Goal: Communication & Community: Participate in discussion

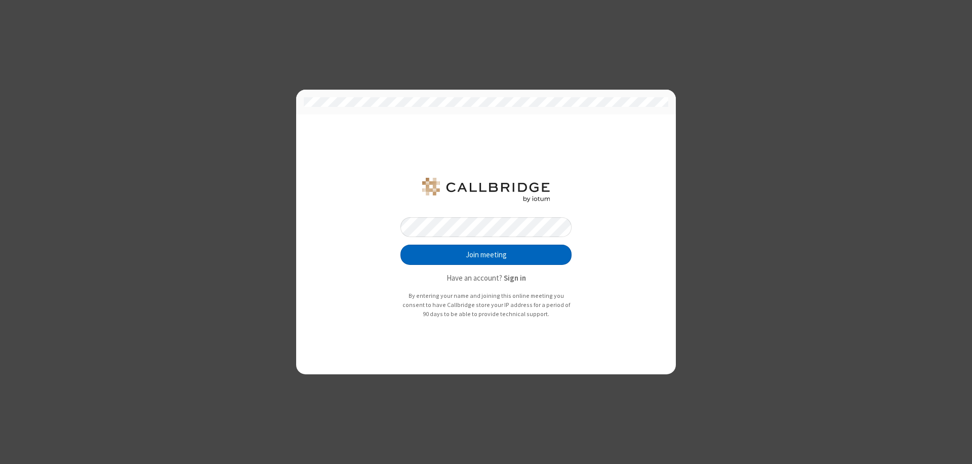
click at [486, 255] on button "Join meeting" at bounding box center [485, 254] width 171 height 20
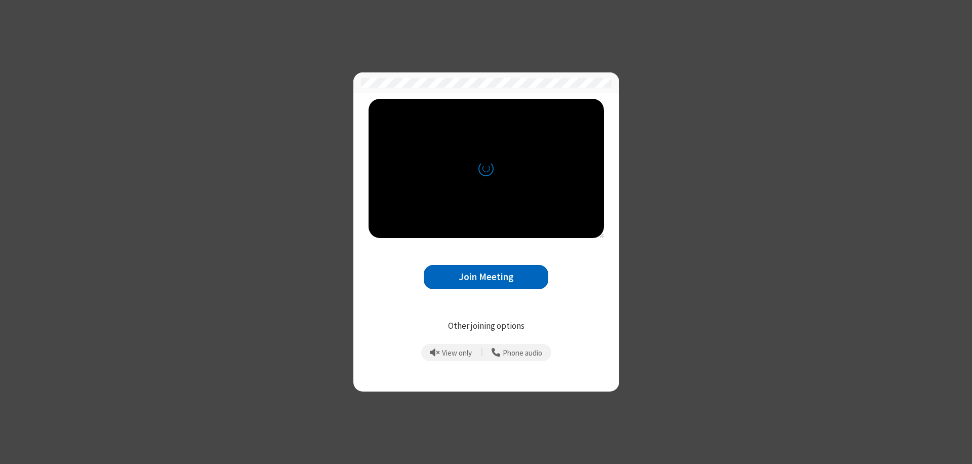
click at [486, 276] on button "Join Meeting" at bounding box center [486, 277] width 125 height 25
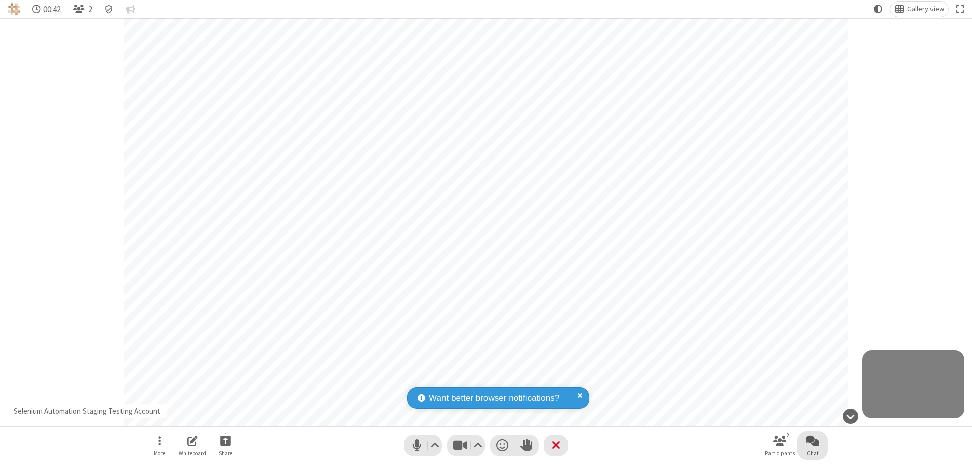
click at [812, 440] on span "Open chat" at bounding box center [812, 440] width 13 height 13
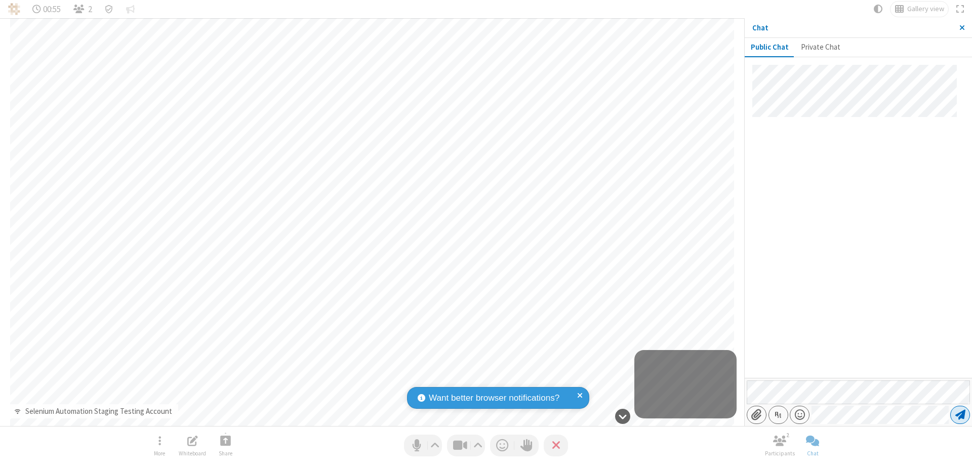
click at [960, 415] on span "Send message" at bounding box center [960, 415] width 10 height 10
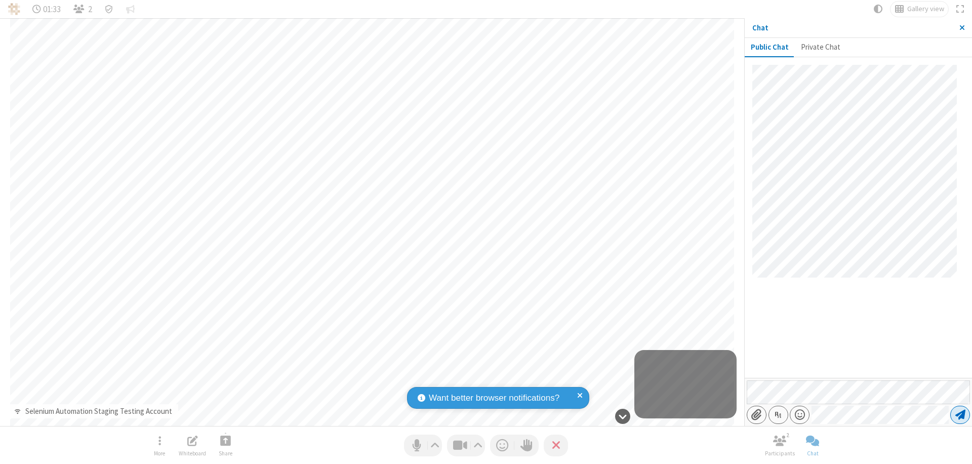
click at [960, 415] on span "Send message" at bounding box center [960, 415] width 10 height 10
click at [962, 28] on span "Close sidebar" at bounding box center [962, 28] width 6 height 8
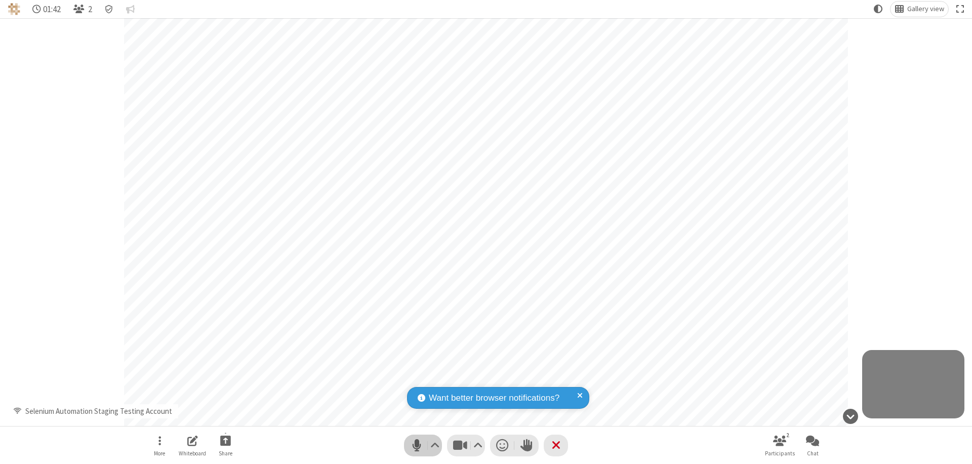
click at [423, 445] on span "Mute (⌘+Shift+A)" at bounding box center [416, 445] width 15 height 15
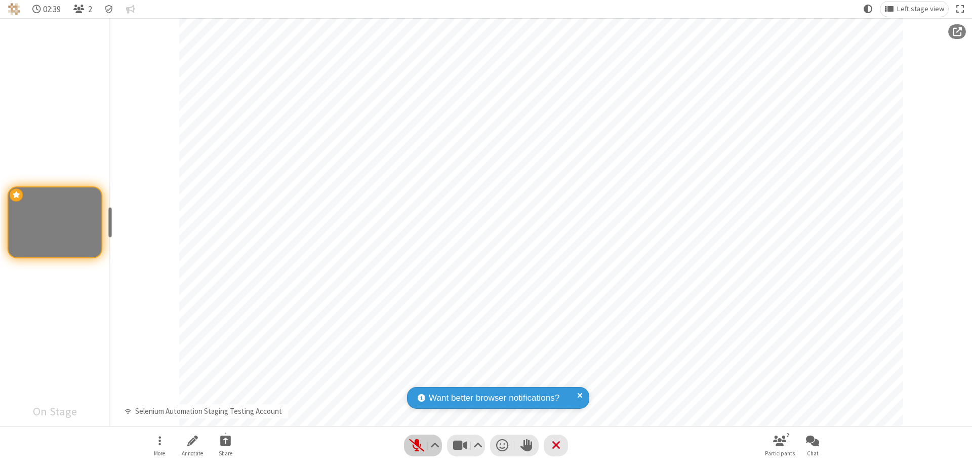
click at [423, 445] on span "Unmute (⌘+Shift+A)" at bounding box center [416, 445] width 15 height 15
click at [423, 445] on span "Mute (⌘+Shift+A)" at bounding box center [416, 445] width 15 height 15
click at [423, 445] on span "Unmute (⌘+Shift+A)" at bounding box center [416, 445] width 15 height 15
click at [423, 445] on span "Mute (⌘+Shift+A)" at bounding box center [416, 445] width 15 height 15
click at [225, 440] on span "Start sharing" at bounding box center [225, 440] width 11 height 13
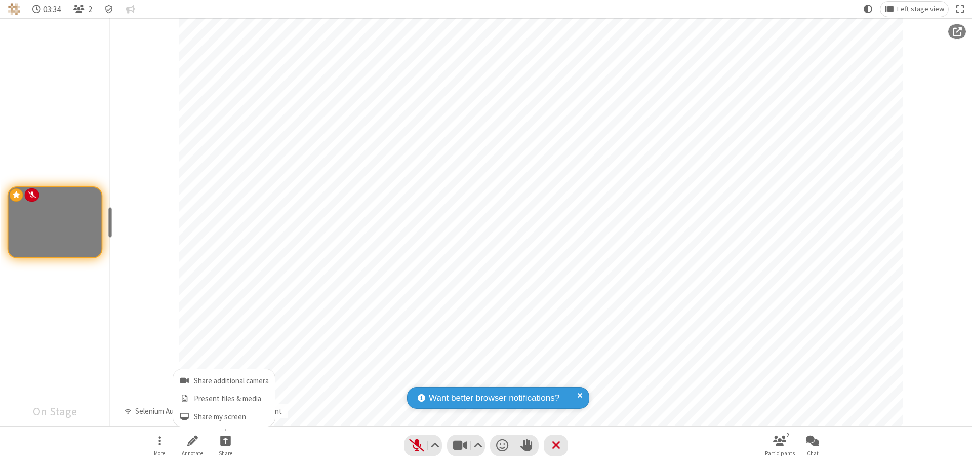
click at [184, 416] on span "Share my screen" at bounding box center [185, 417] width 12 height 9
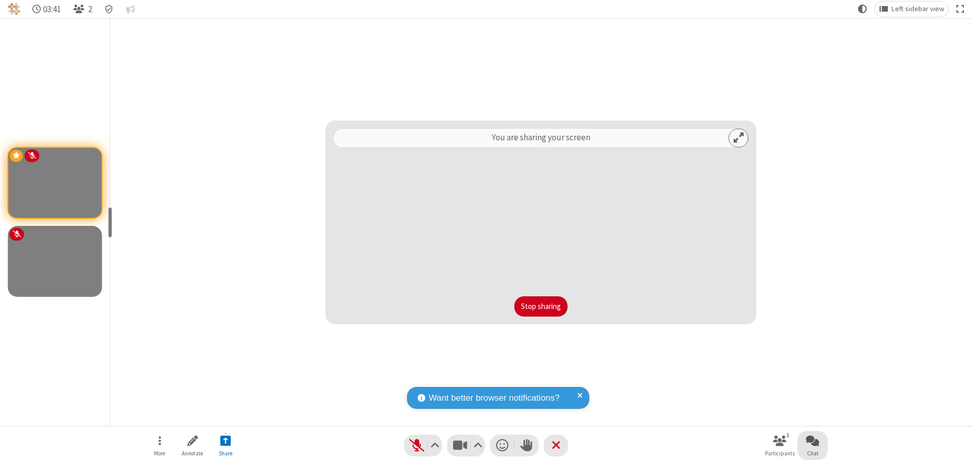
click at [812, 440] on span "Open chat" at bounding box center [812, 440] width 13 height 13
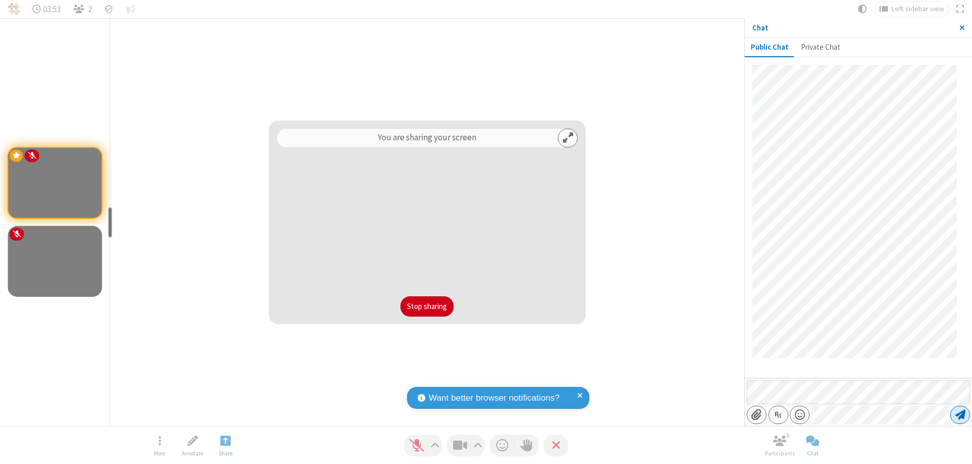
click at [960, 415] on span "Send message" at bounding box center [960, 415] width 10 height 10
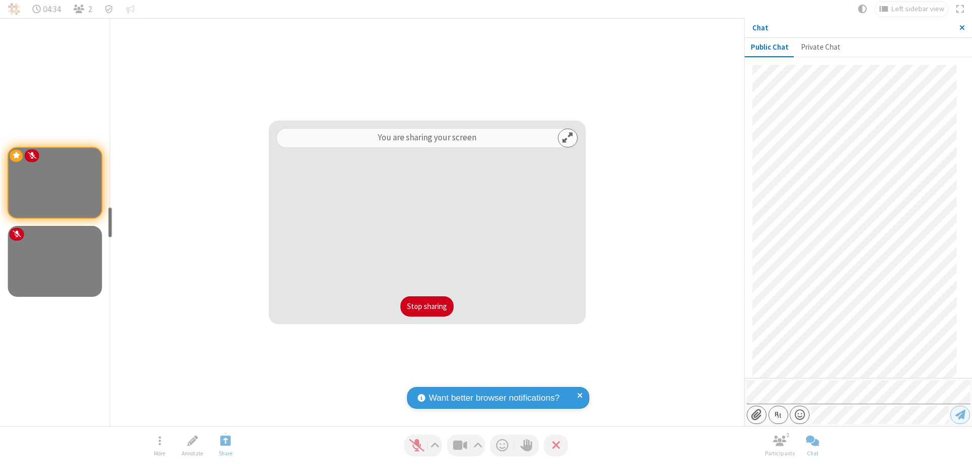
scroll to position [189, 0]
click at [962, 28] on span "Close sidebar" at bounding box center [962, 28] width 6 height 8
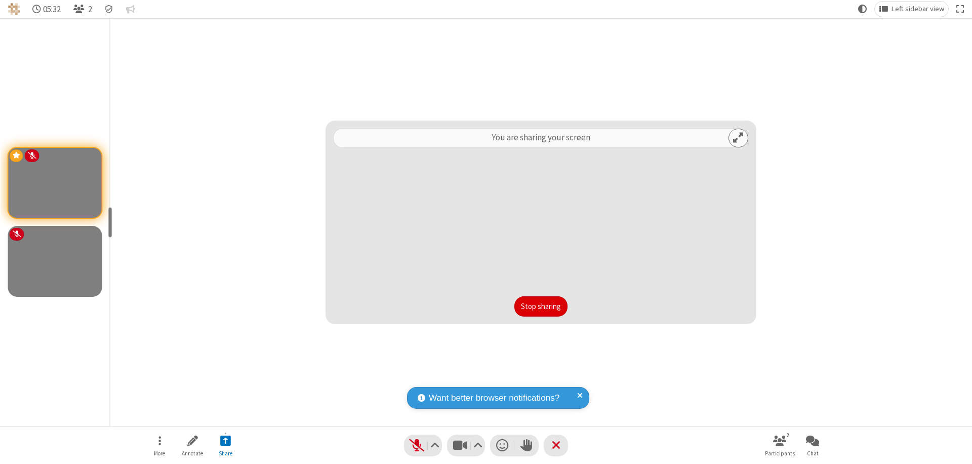
click at [541, 306] on button "Stop sharing" at bounding box center [540, 306] width 53 height 20
